Goal: Transaction & Acquisition: Purchase product/service

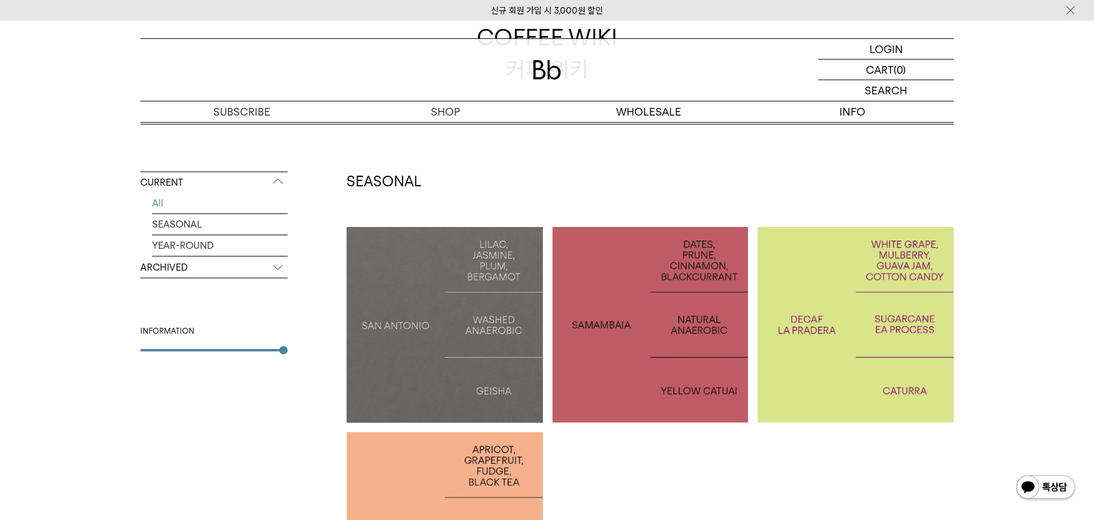
scroll to position [34, 0]
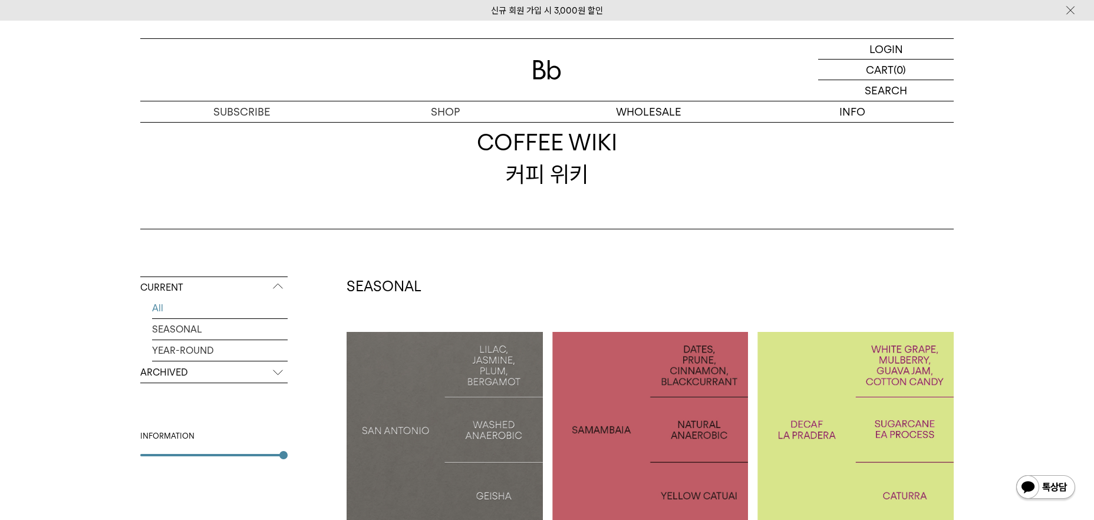
click at [458, 127] on div "COFFEE WIKI 커피 위키" at bounding box center [547, 159] width 814 height 142
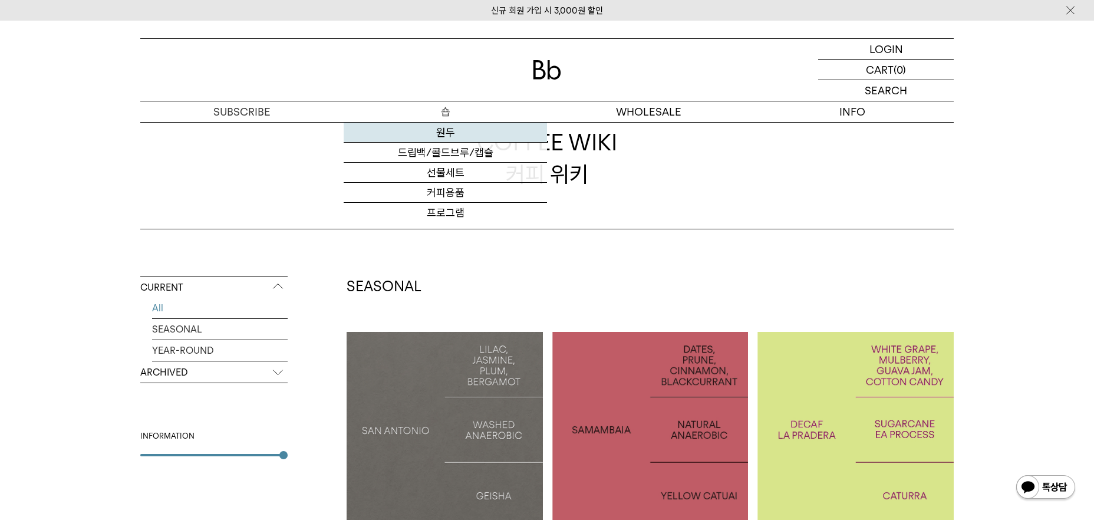
click at [447, 134] on link "원두" at bounding box center [445, 133] width 203 height 20
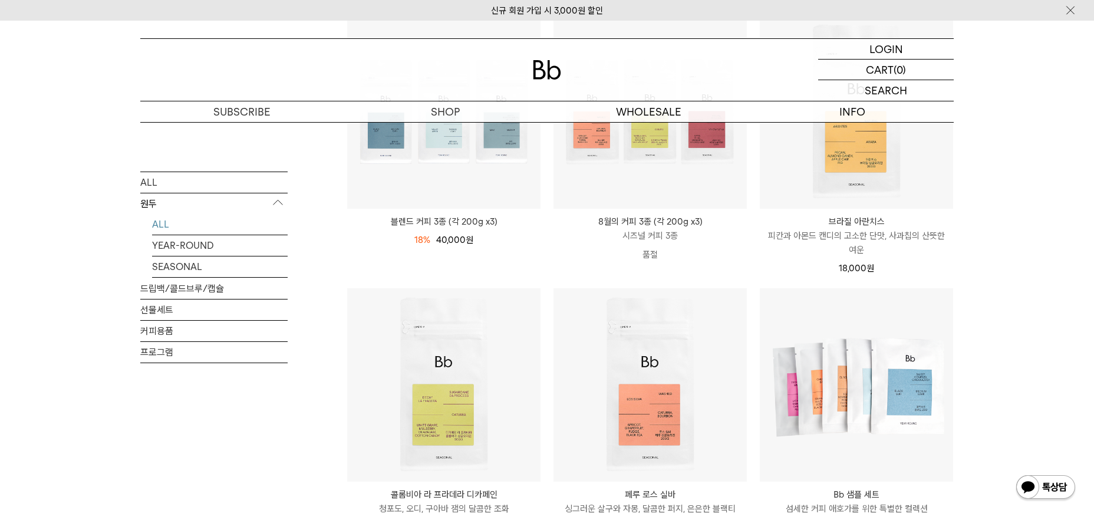
scroll to position [223, 0]
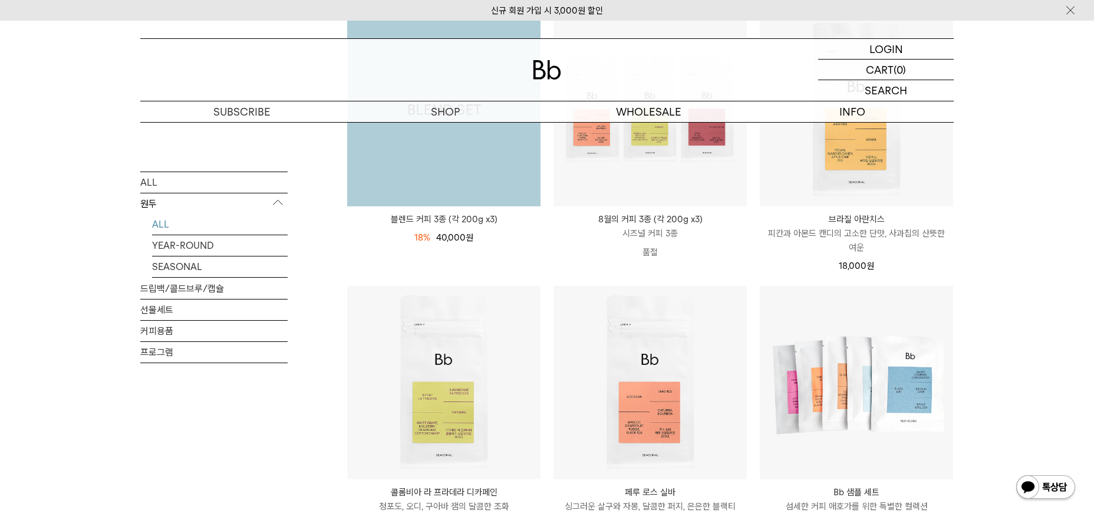
click at [489, 192] on img at bounding box center [443, 109] width 193 height 193
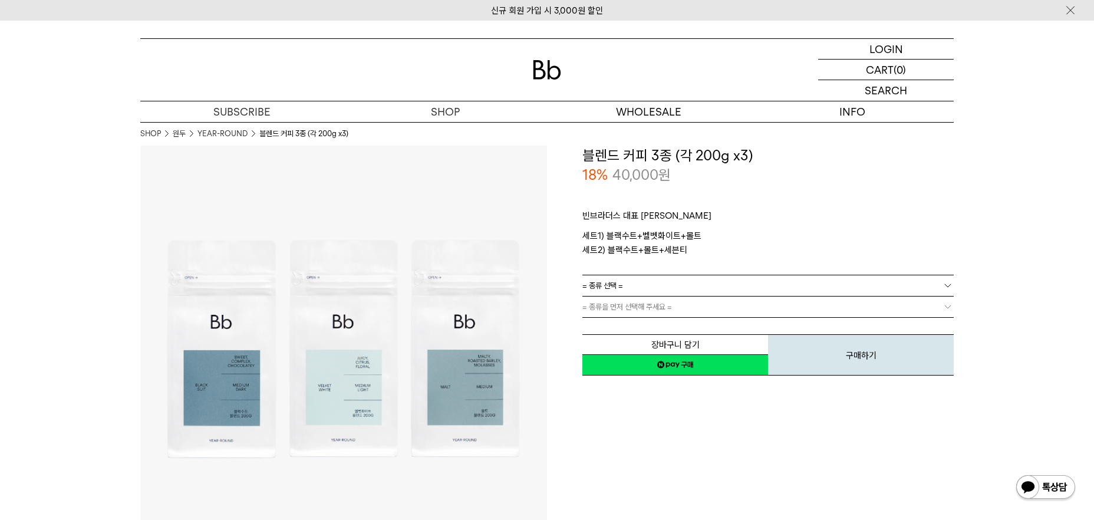
click at [647, 304] on span "= 종류을 먼저 선택해 주세요 =" at bounding box center [628, 307] width 90 height 21
click at [709, 291] on link "= 종류 선택 =" at bounding box center [768, 285] width 371 height 21
click at [678, 307] on li "블랙수트+벨벳화이트+몰트" at bounding box center [774, 307] width 360 height 21
click at [795, 304] on link "= 분쇄도 선택 =" at bounding box center [768, 307] width 371 height 21
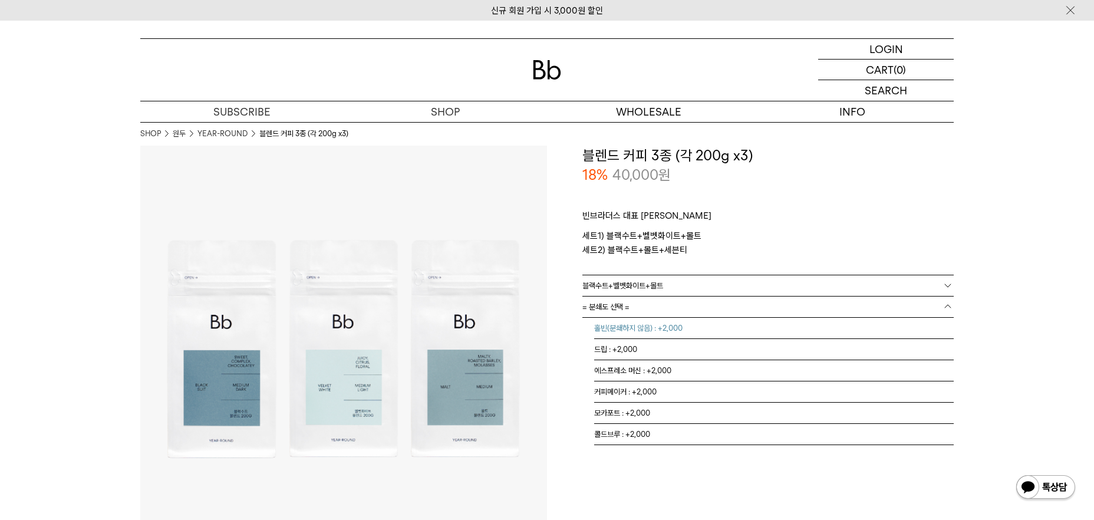
click at [768, 325] on li "홀빈(분쇄하지 않음) : +2,000" at bounding box center [774, 328] width 360 height 21
